Goal: Manage account settings

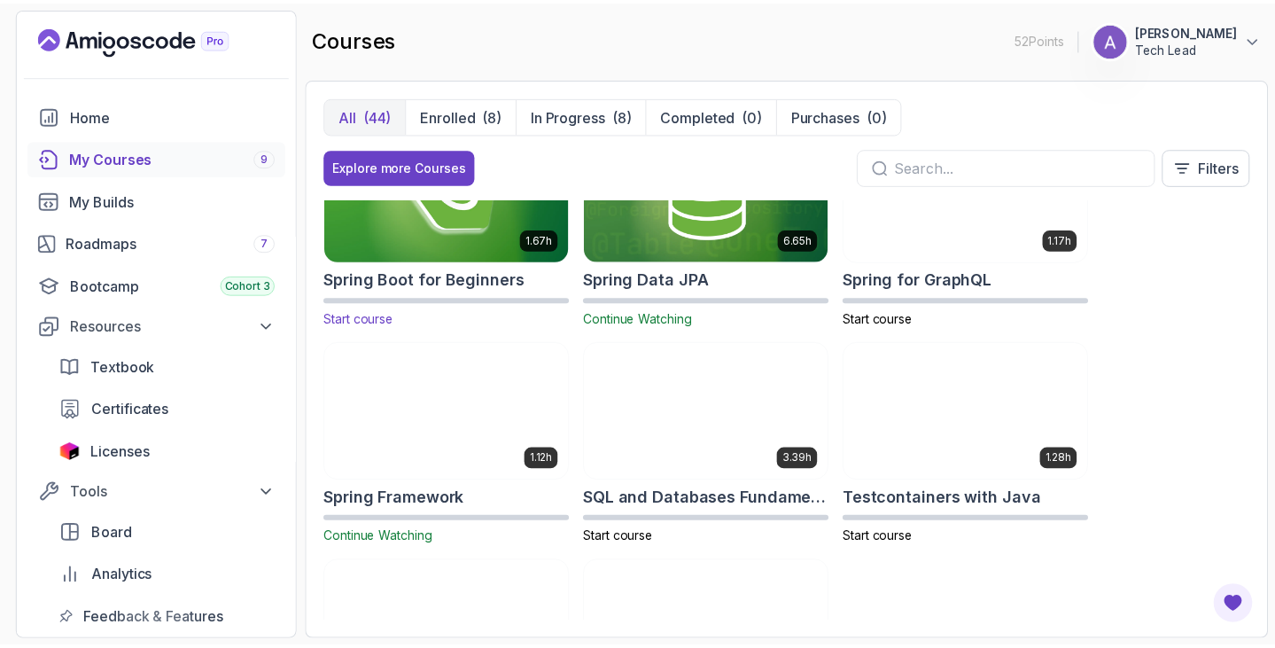
scroll to position [2740, 0]
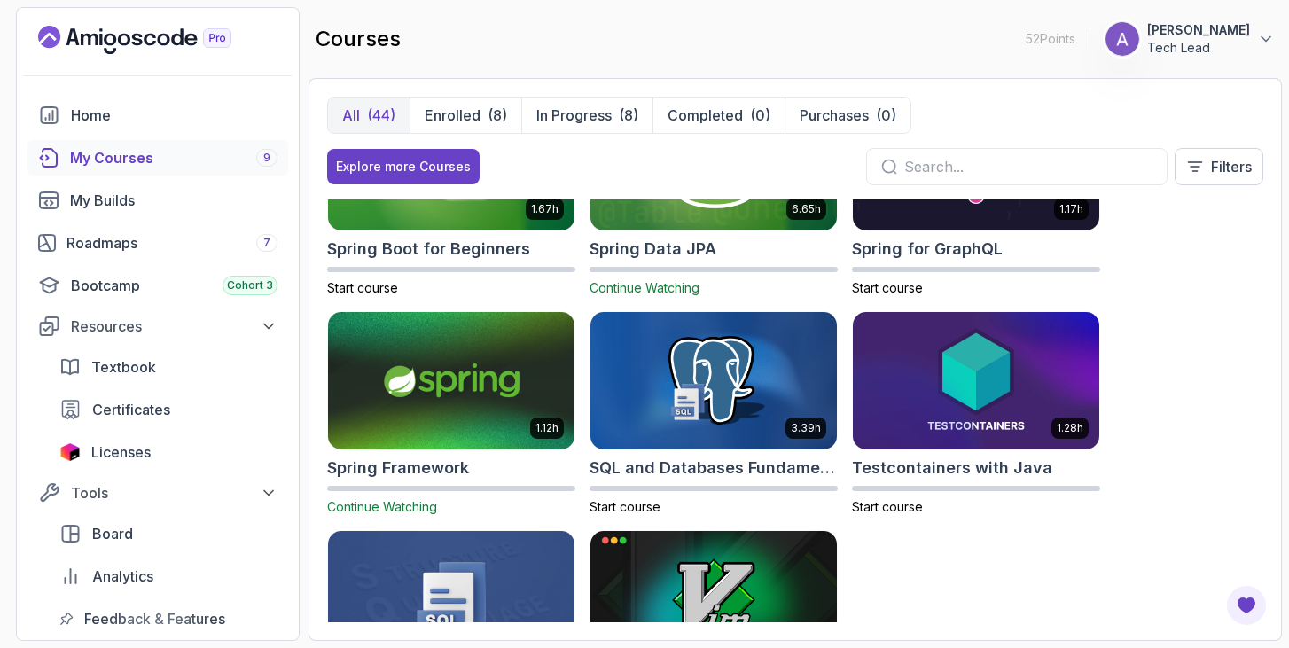
click at [402, 501] on span "Continue Watching" at bounding box center [382, 506] width 110 height 15
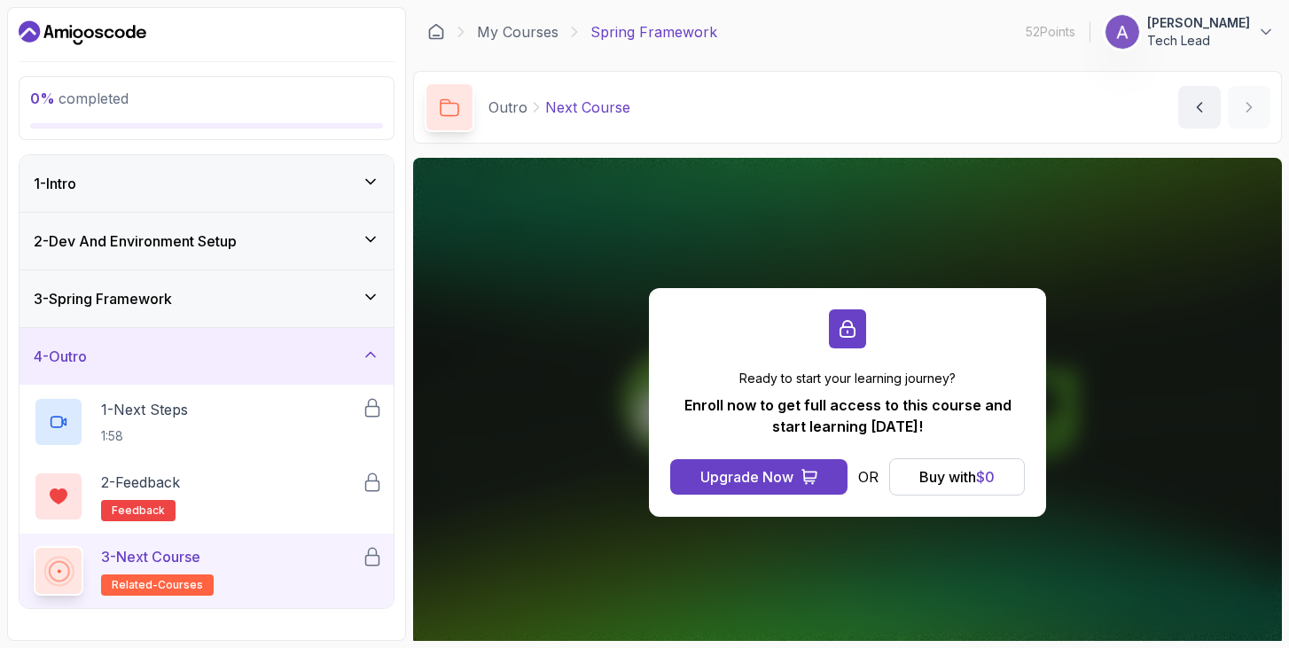
click at [1189, 39] on p "Tech Lead" at bounding box center [1198, 41] width 103 height 18
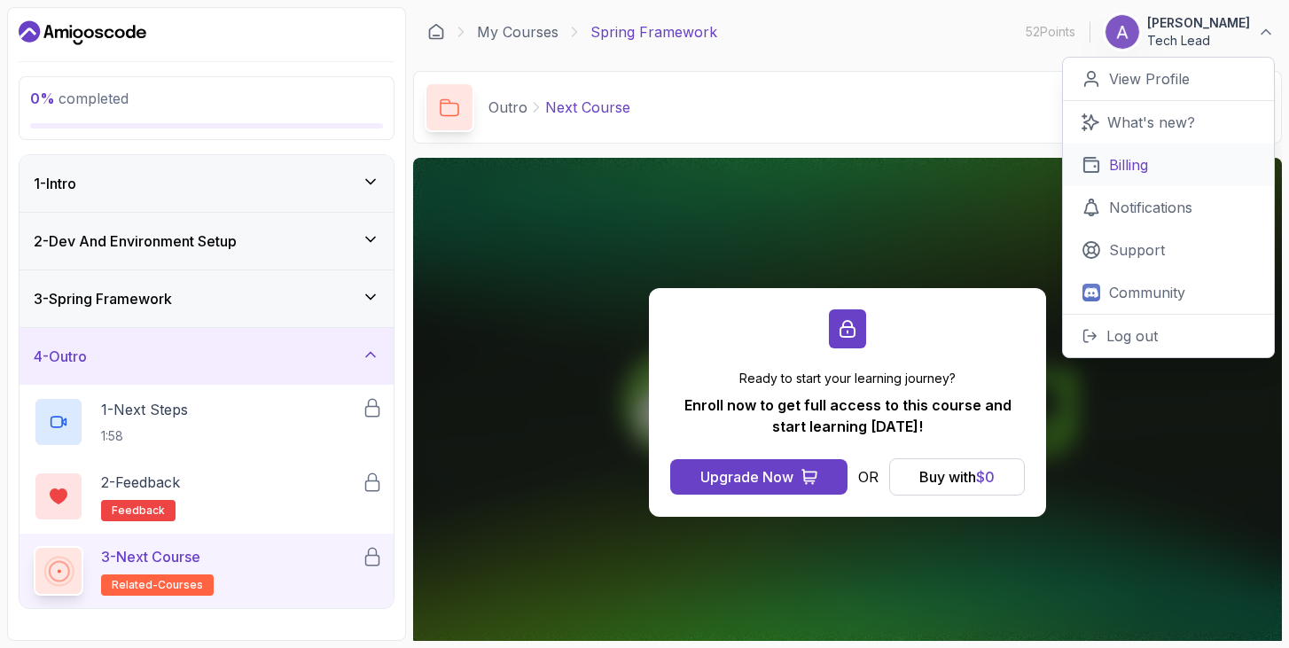
click at [1134, 168] on p "Billing" at bounding box center [1128, 164] width 39 height 21
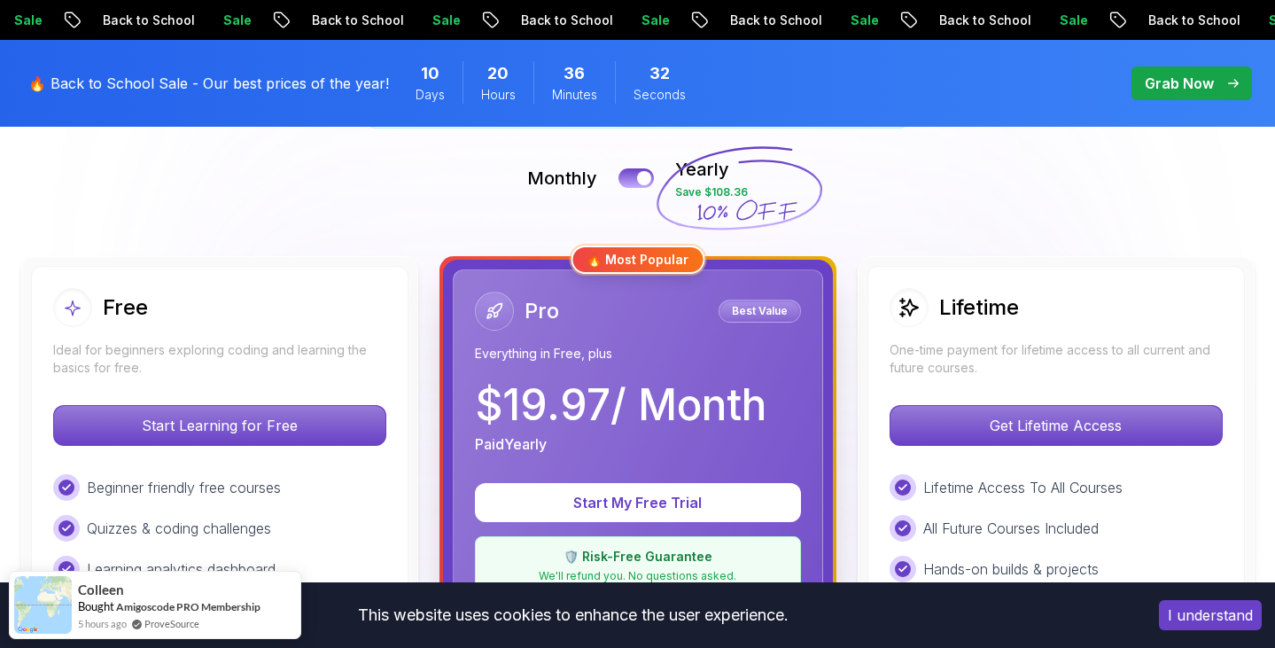
scroll to position [378, 0]
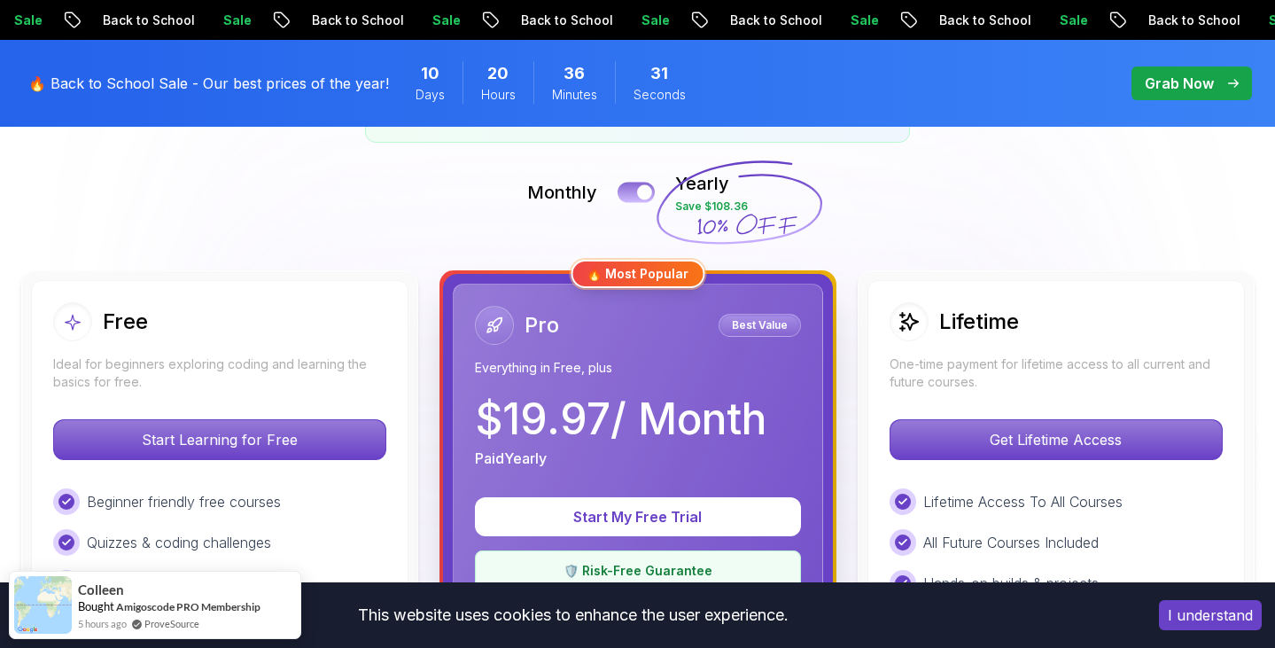
click at [641, 189] on div at bounding box center [644, 192] width 15 height 15
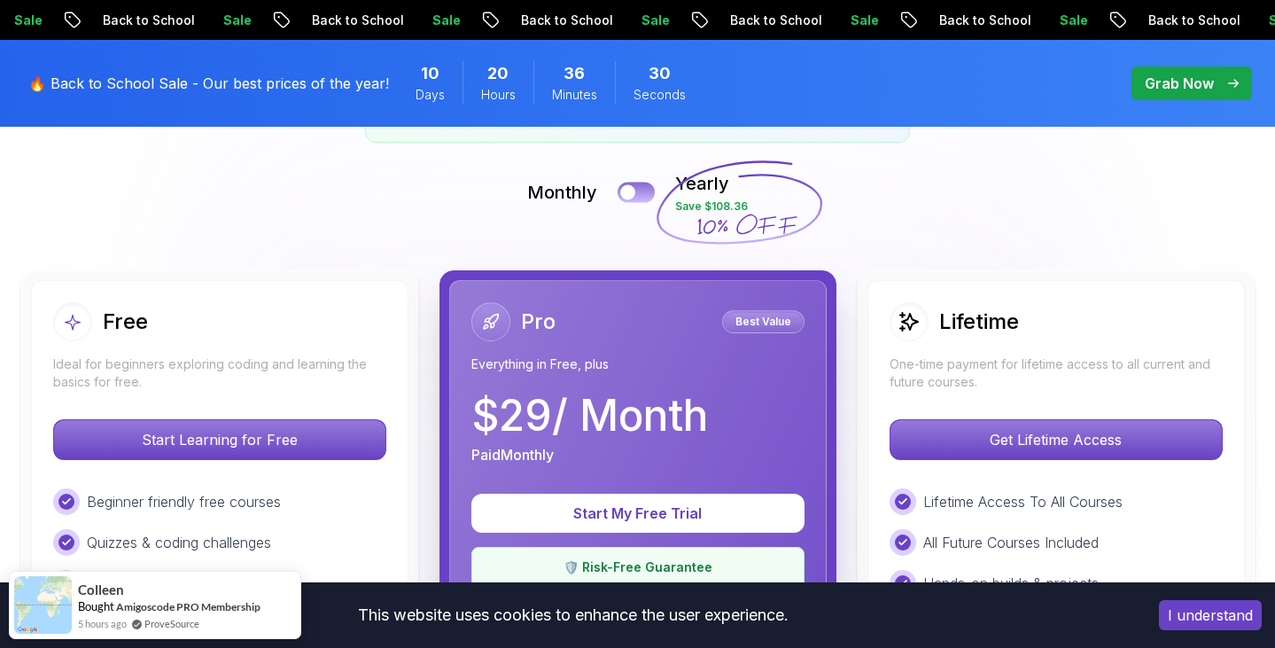
click at [641, 189] on button at bounding box center [636, 192] width 37 height 20
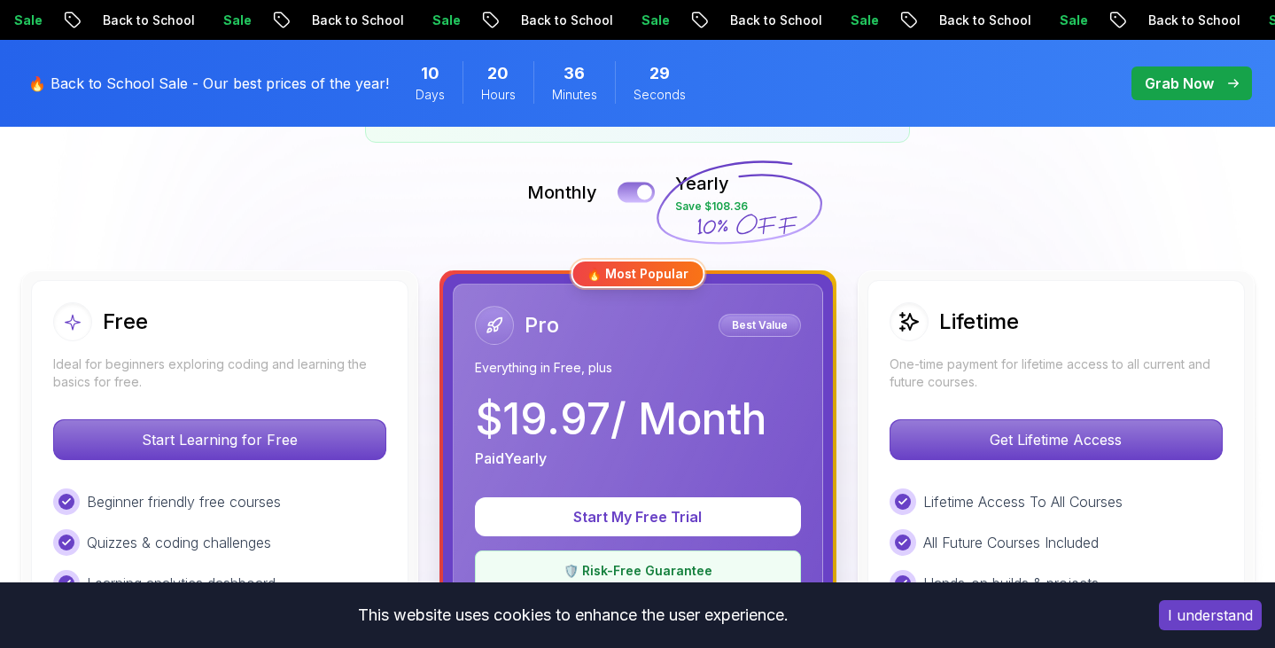
click at [641, 189] on div at bounding box center [644, 192] width 15 height 15
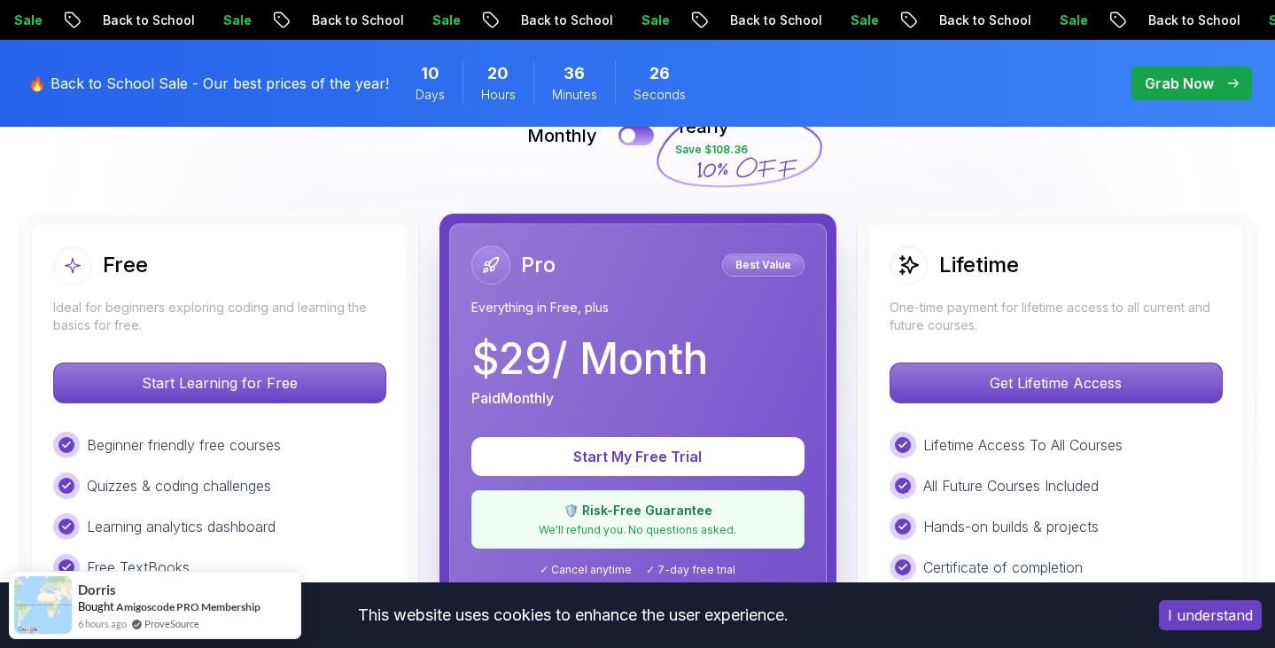
scroll to position [437, 0]
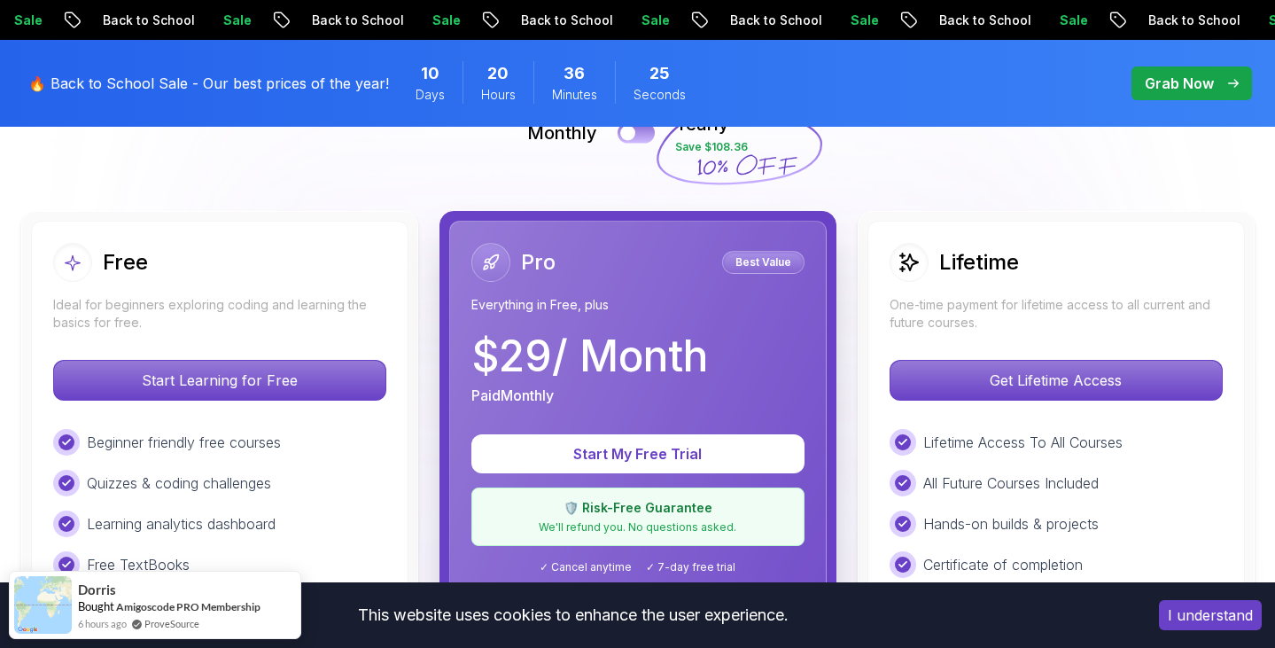
click at [639, 132] on button at bounding box center [636, 132] width 37 height 20
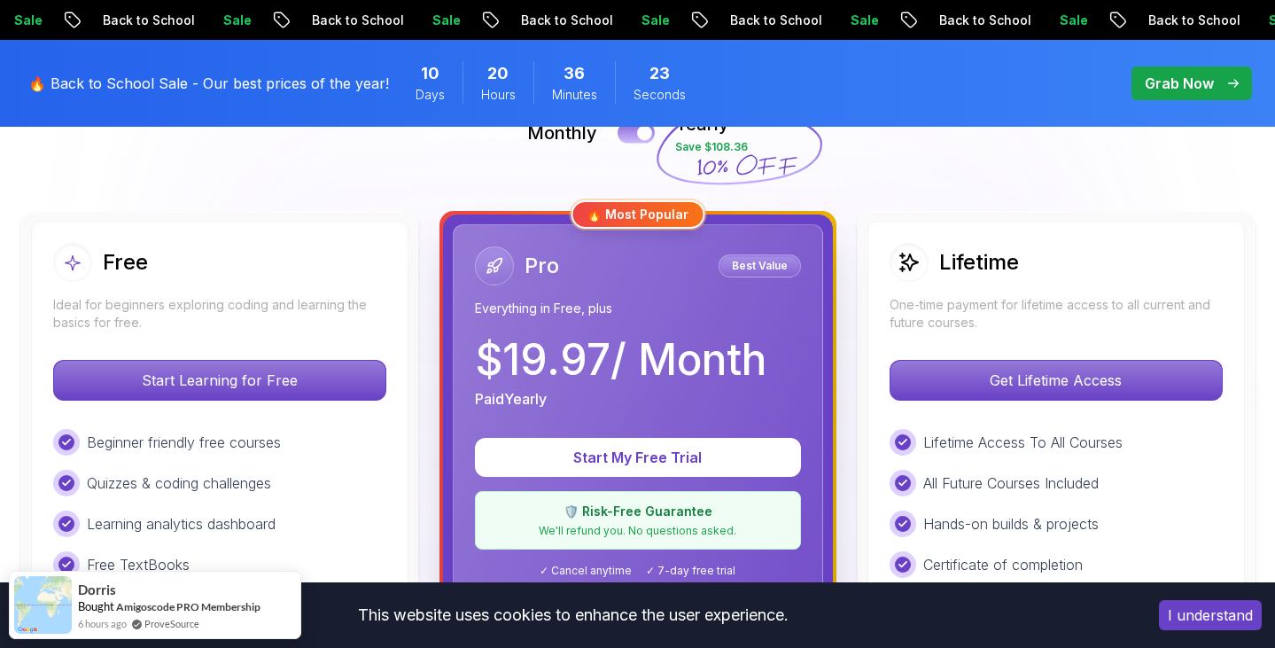
click at [639, 132] on div at bounding box center [644, 133] width 15 height 15
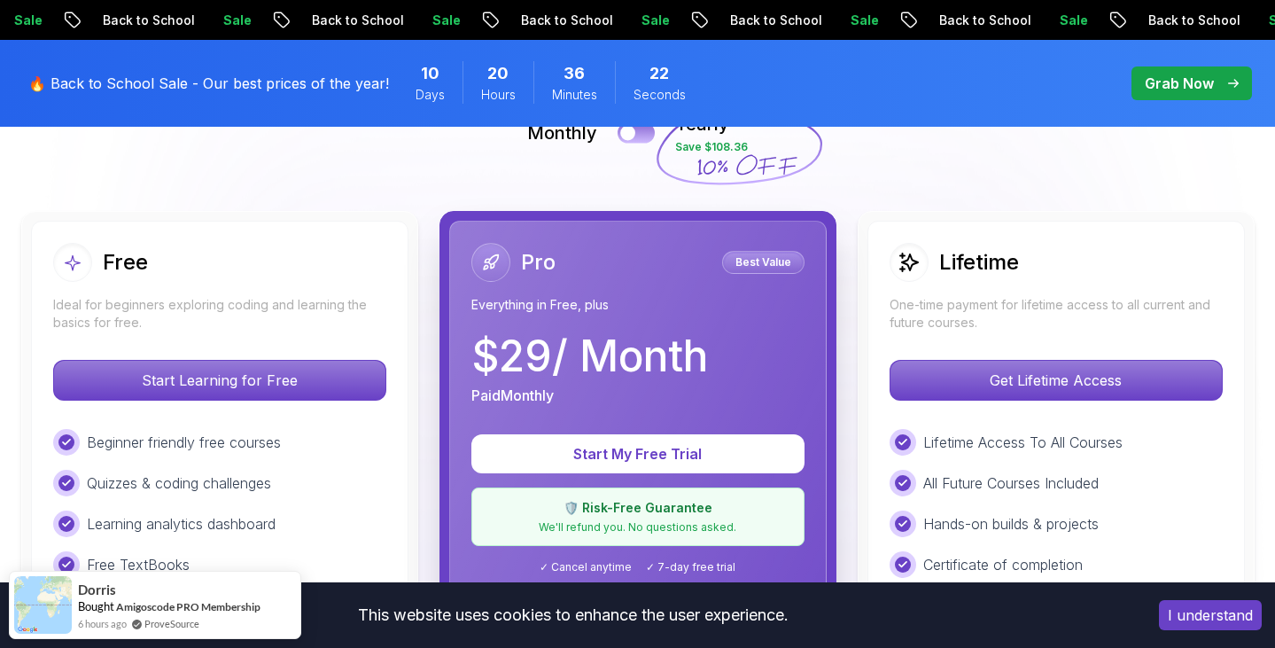
click at [639, 132] on button at bounding box center [636, 132] width 37 height 20
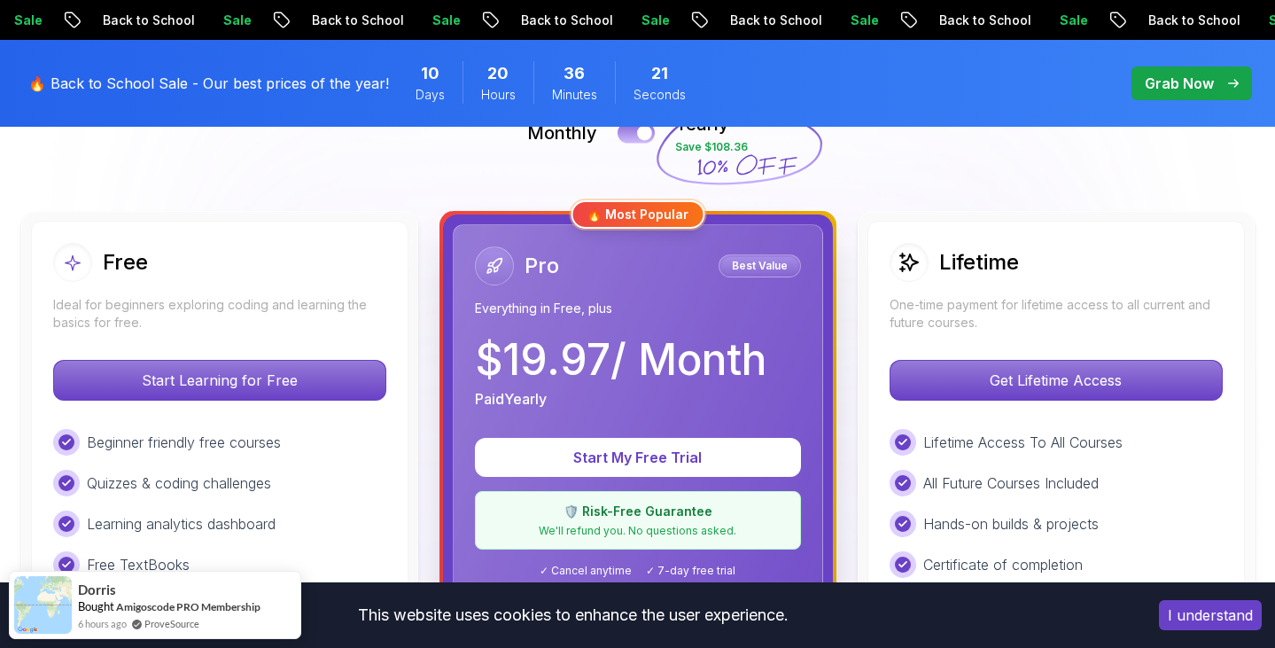
click at [639, 132] on div at bounding box center [644, 133] width 15 height 15
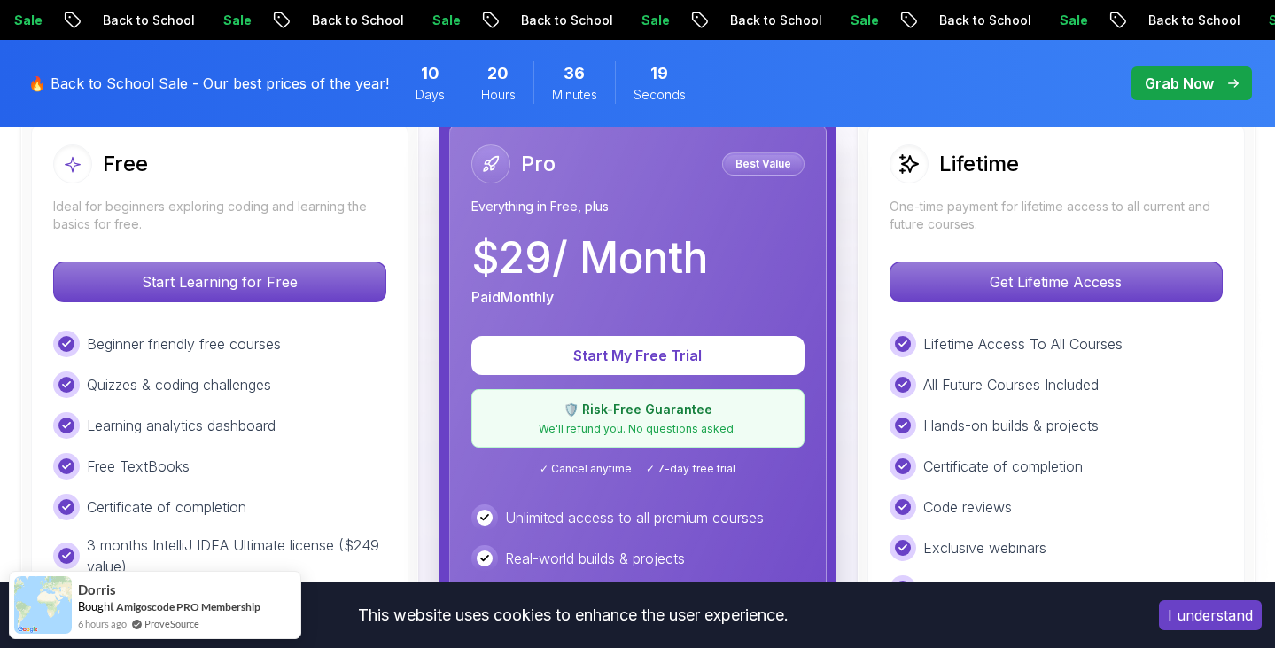
scroll to position [536, 0]
